Goal: Find specific page/section: Find specific page/section

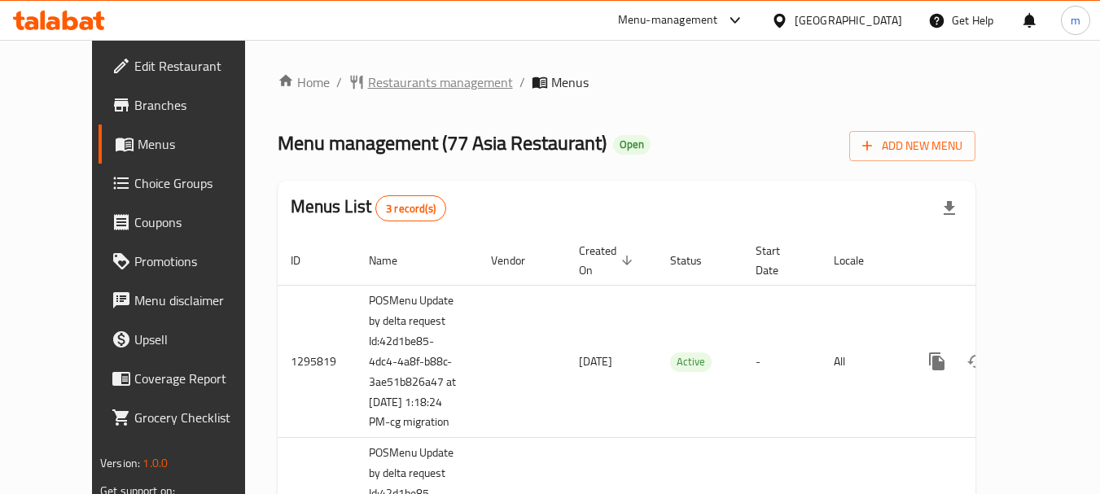
click at [368, 77] on span "Restaurants management" at bounding box center [440, 82] width 145 height 20
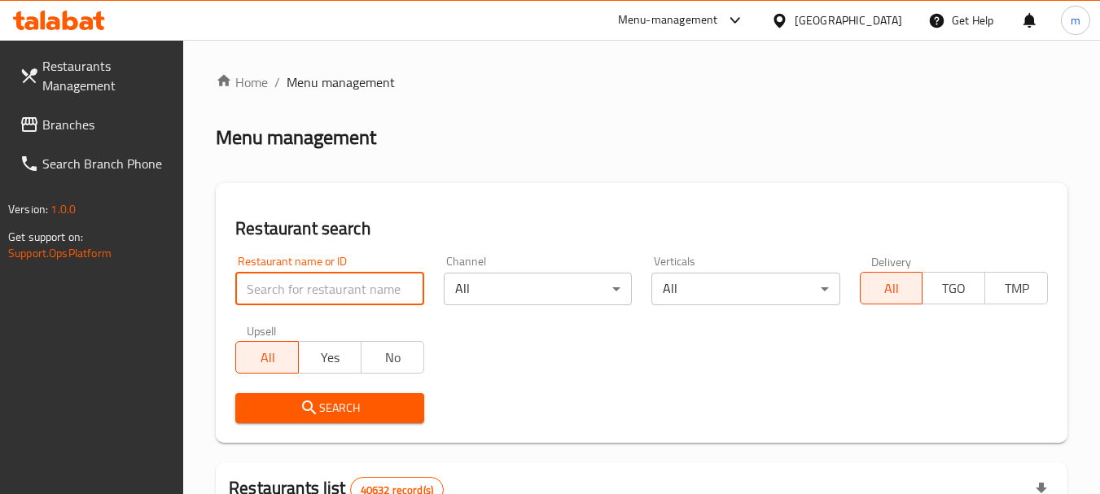
click at [284, 295] on input "search" at bounding box center [329, 289] width 188 height 33
paste input "664075"
type input "664075"
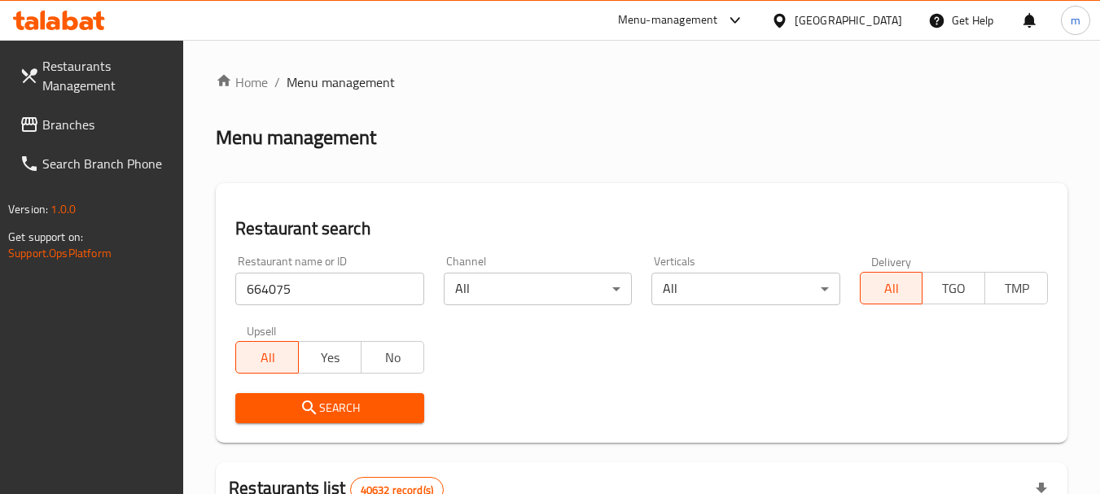
click at [326, 402] on span "Search" at bounding box center [329, 408] width 162 height 20
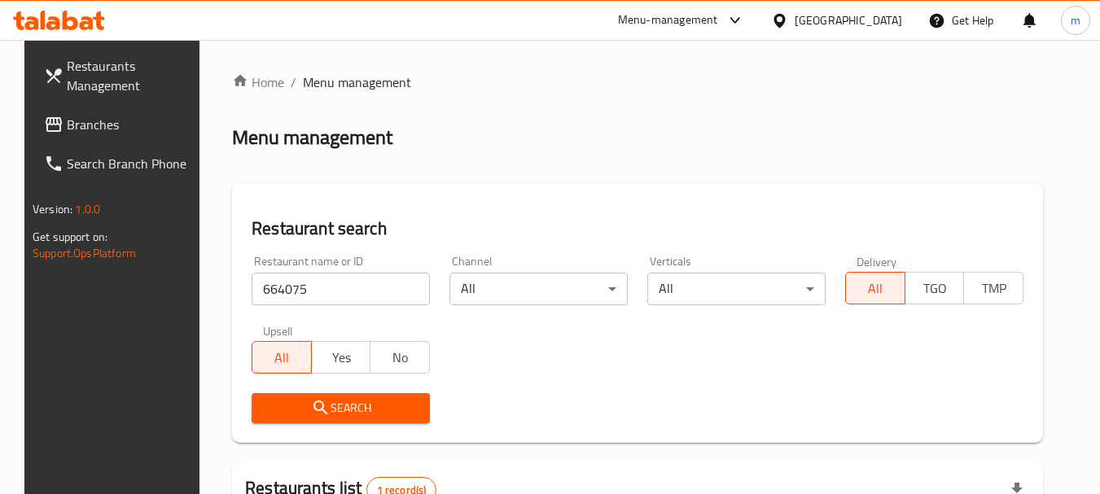
click at [838, 14] on div "United Arab Emirates" at bounding box center [848, 20] width 107 height 18
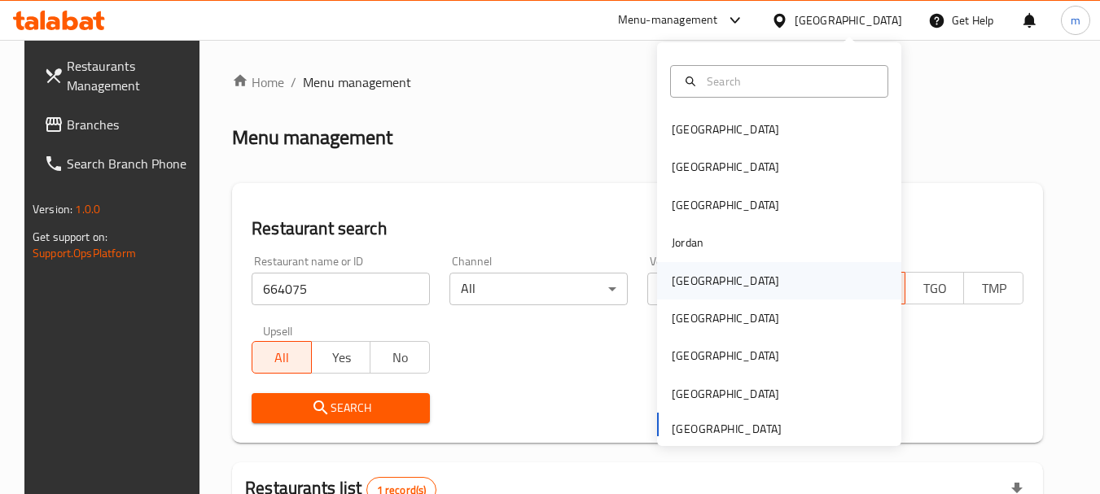
click at [688, 284] on div "[GEOGRAPHIC_DATA]" at bounding box center [725, 281] width 107 height 18
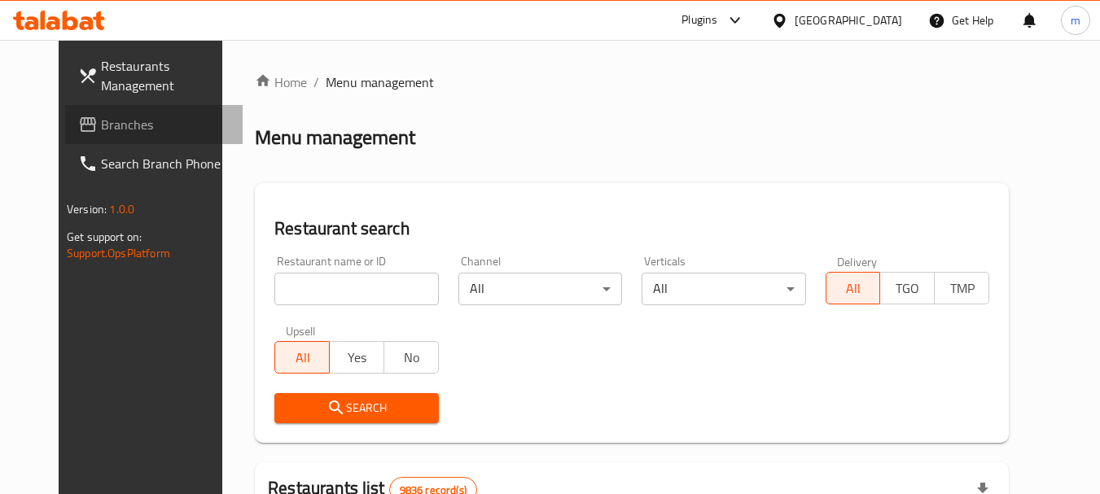
click at [101, 131] on span "Branches" at bounding box center [165, 125] width 129 height 20
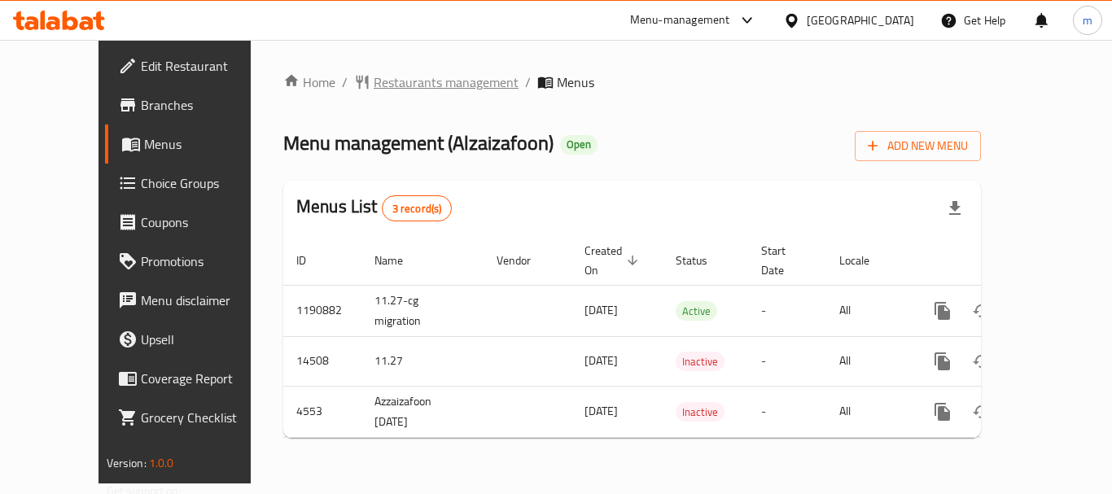
click at [374, 82] on span "Restaurants management" at bounding box center [446, 82] width 145 height 20
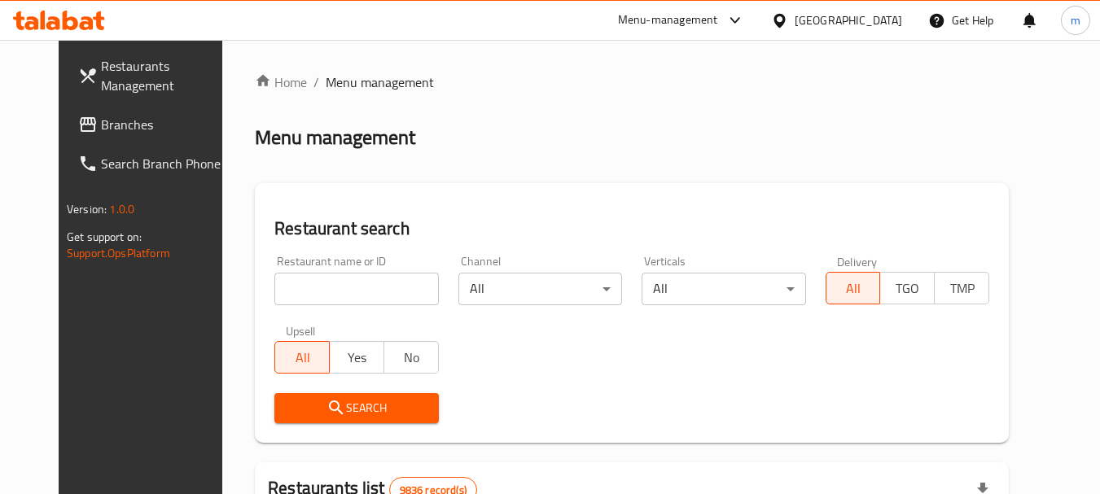
click at [318, 285] on input "search" at bounding box center [356, 289] width 164 height 33
paste input "2880"
type input "2880"
click at [331, 400] on span "Search" at bounding box center [356, 408] width 138 height 20
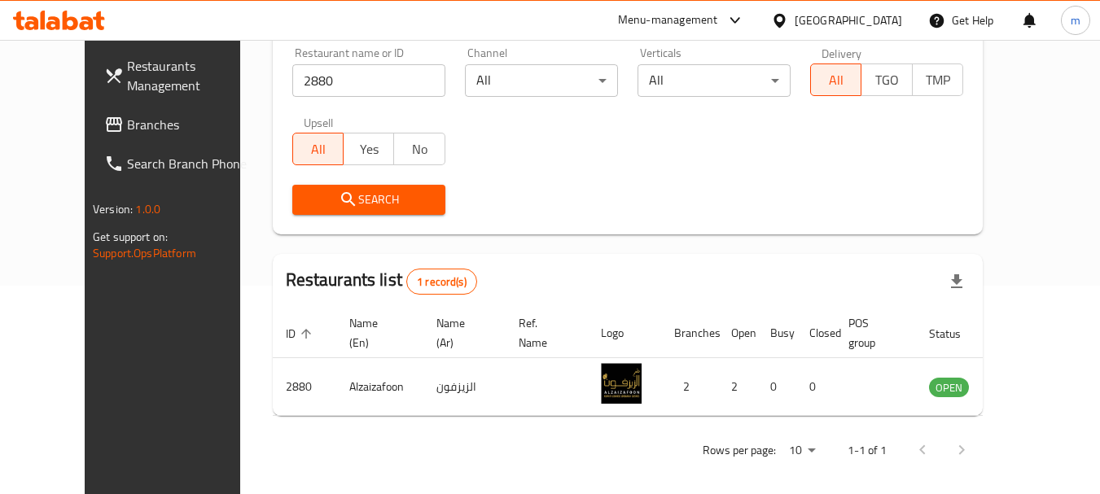
scroll to position [218, 0]
